Goal: Task Accomplishment & Management: Manage account settings

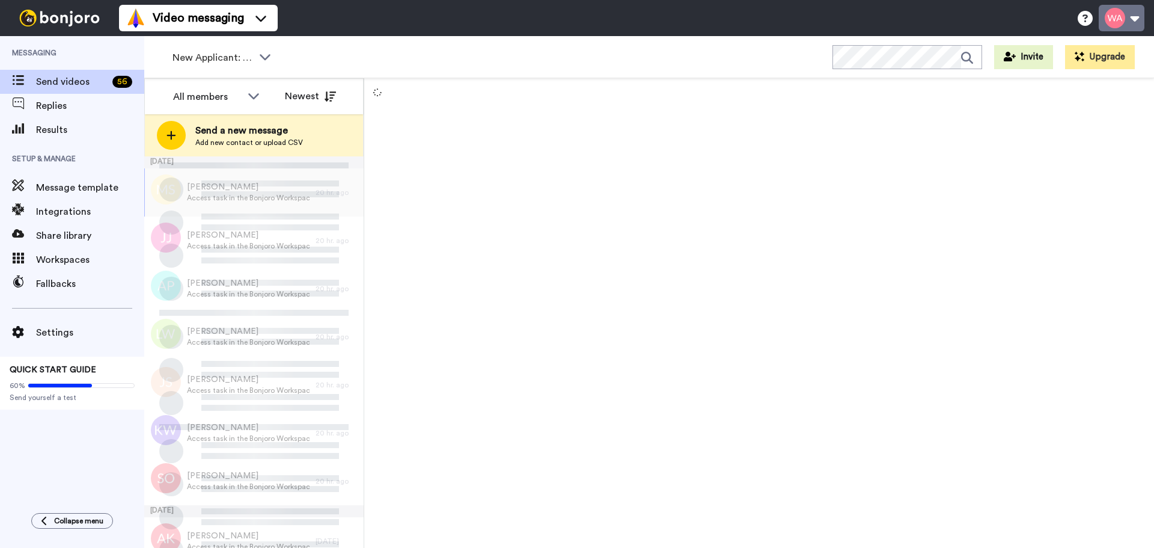
click at [1135, 19] on button at bounding box center [1122, 18] width 46 height 26
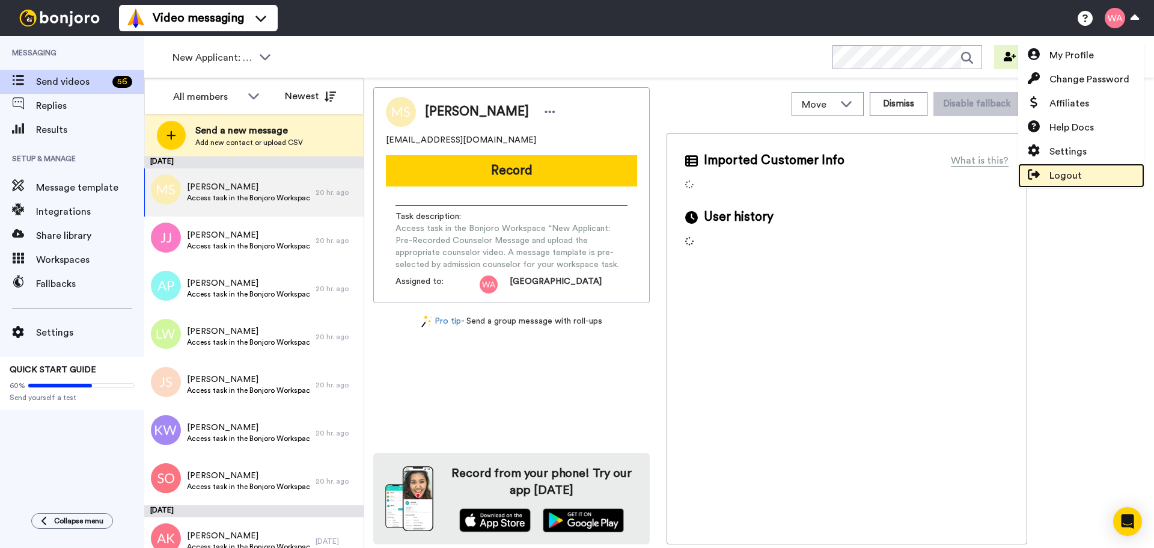
click at [1086, 174] on link "Logout" at bounding box center [1081, 175] width 126 height 24
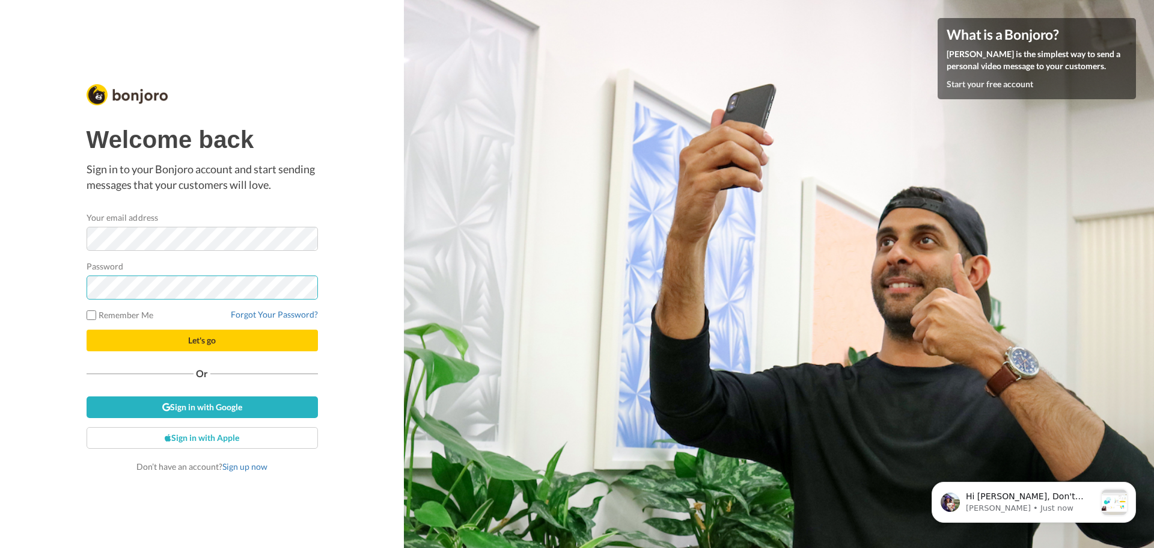
click at [16, 285] on div "Welcome back Sign in to your Bonjoro account and start sending messages that yo…" at bounding box center [202, 274] width 404 height 548
click at [87, 329] on button "Let's go" at bounding box center [202, 340] width 231 height 22
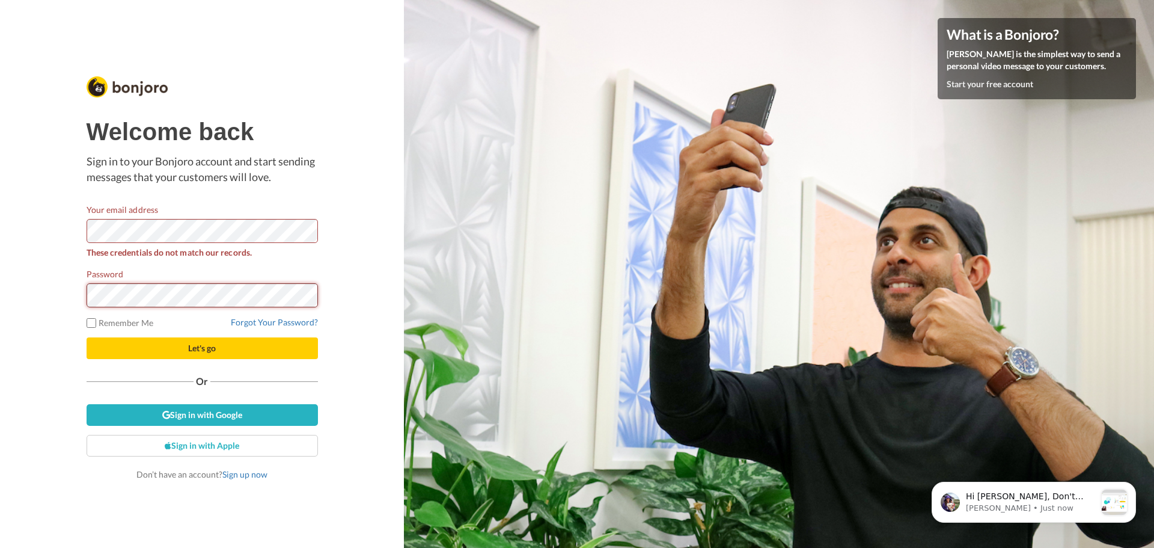
click at [7, 299] on div "Welcome back Sign in to your Bonjoro account and start sending messages that yo…" at bounding box center [202, 274] width 404 height 548
click at [87, 337] on button "Let's go" at bounding box center [202, 348] width 231 height 22
click at [195, 504] on div "Welcome back Sign in to your Bonjoro account and start sending messages that yo…" at bounding box center [202, 274] width 404 height 548
click at [263, 320] on link "Forgot Your Password?" at bounding box center [274, 322] width 87 height 10
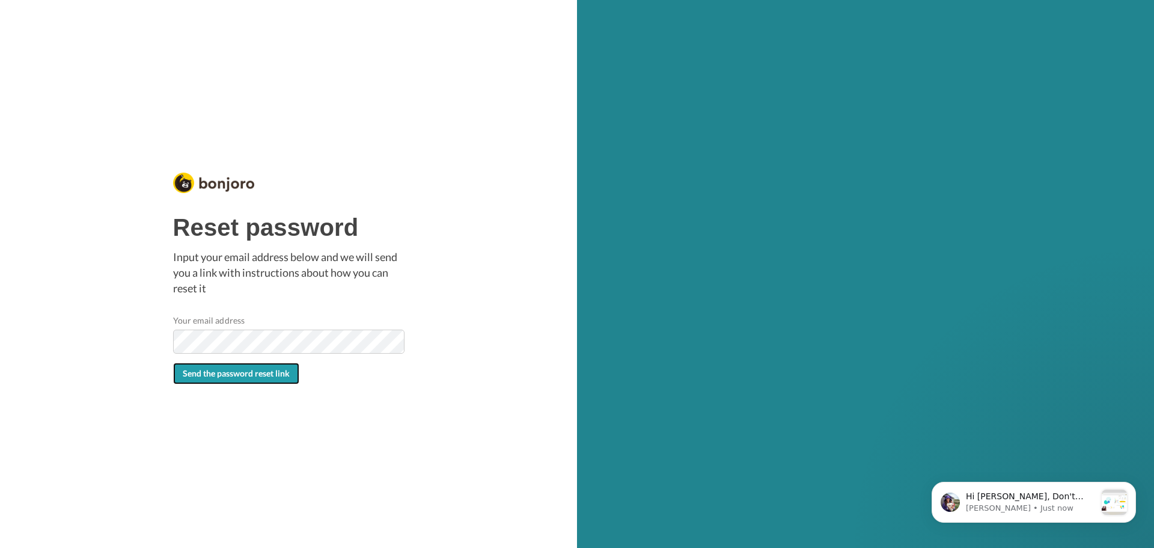
click at [250, 379] on button "Send the password reset link" at bounding box center [236, 373] width 126 height 22
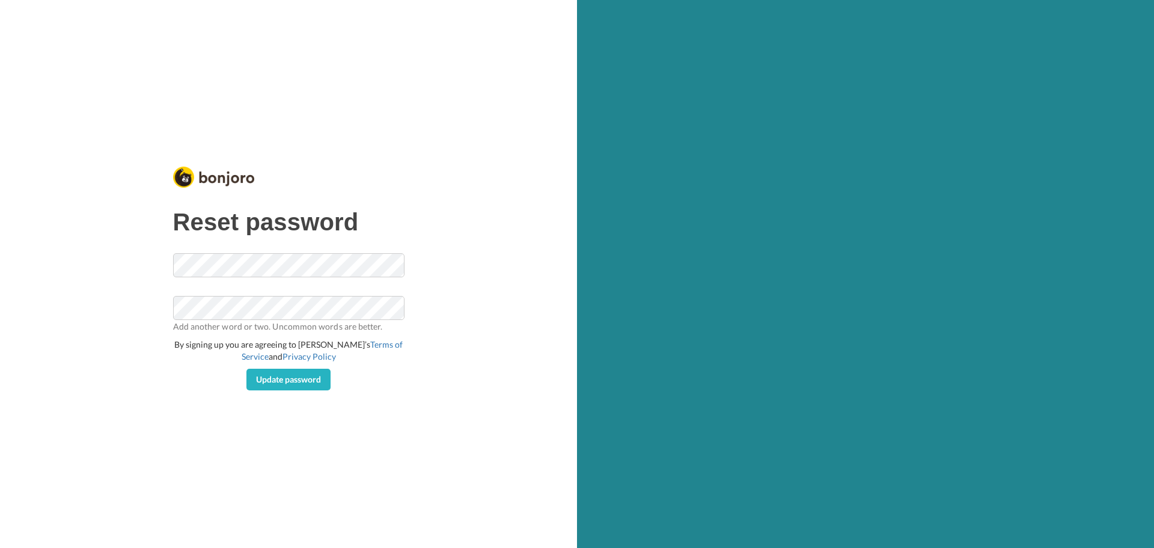
click at [440, 305] on div "Reset password Add another word or two. Uncommon words are better. By signing u…" at bounding box center [288, 274] width 577 height 548
click at [84, 289] on div "Reset password Add another word or two. Uncommon words are better. By signing u…" at bounding box center [288, 274] width 577 height 548
click at [78, 291] on div "Reset password Add another word or two. Uncommon words are better. By signing u…" at bounding box center [288, 274] width 577 height 548
click at [307, 373] on button "Update password" at bounding box center [288, 379] width 84 height 22
